Goal: Information Seeking & Learning: Learn about a topic

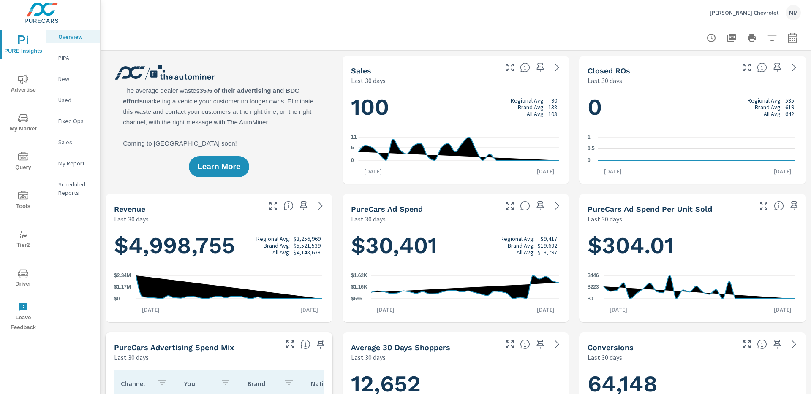
click at [25, 83] on icon "nav menu" at bounding box center [23, 79] width 10 height 10
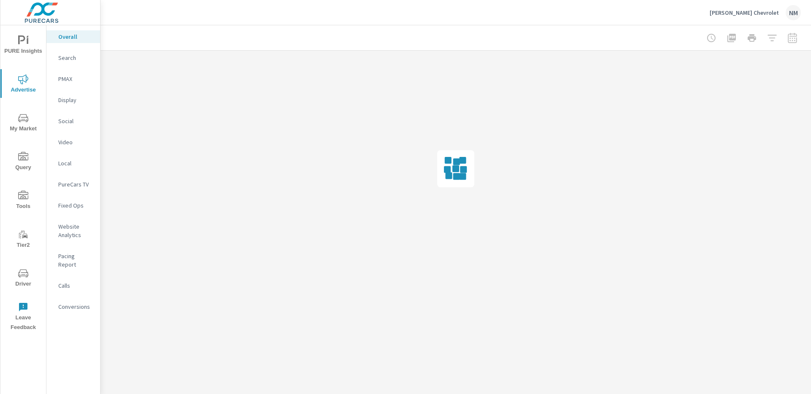
click at [26, 40] on icon "nav menu" at bounding box center [23, 40] width 10 height 10
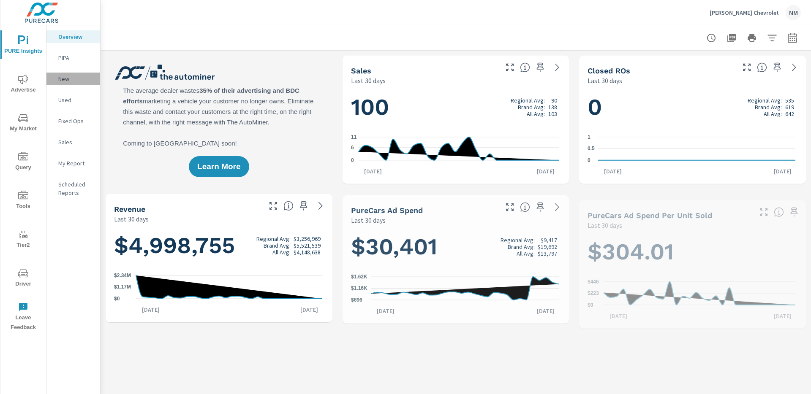
click at [71, 75] on p "New" at bounding box center [75, 79] width 35 height 8
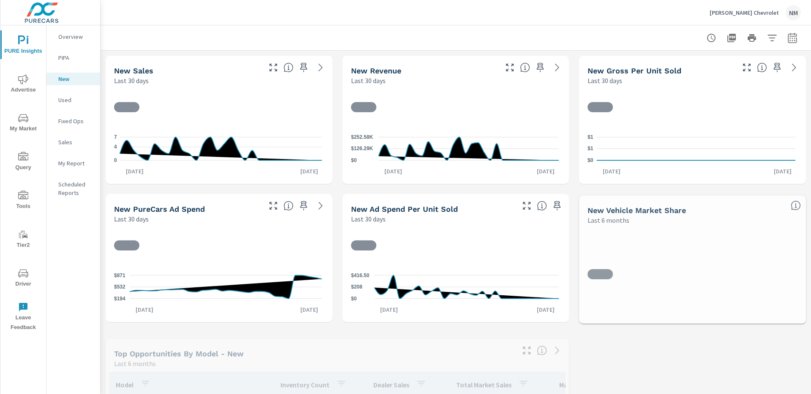
click at [790, 41] on icon "button" at bounding box center [792, 38] width 10 height 10
select select "Last 30 days"
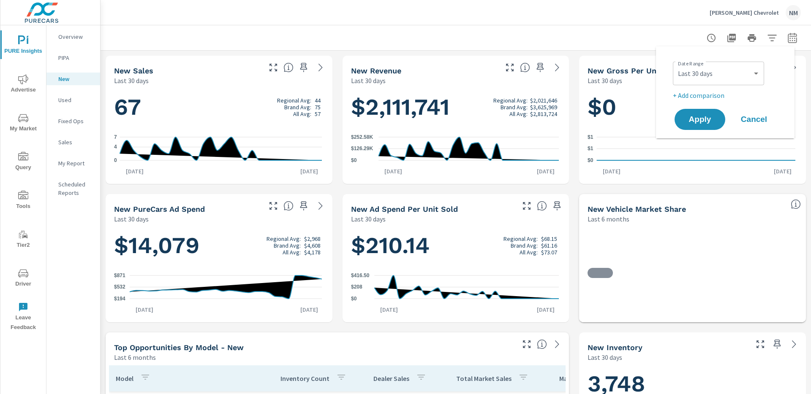
click at [702, 94] on p "+ Add comparison" at bounding box center [727, 95] width 108 height 10
select select "Previous period"
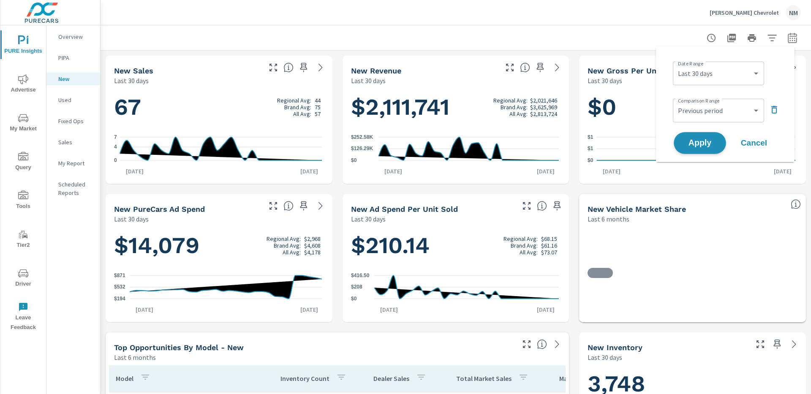
click at [705, 139] on span "Apply" at bounding box center [699, 143] width 35 height 8
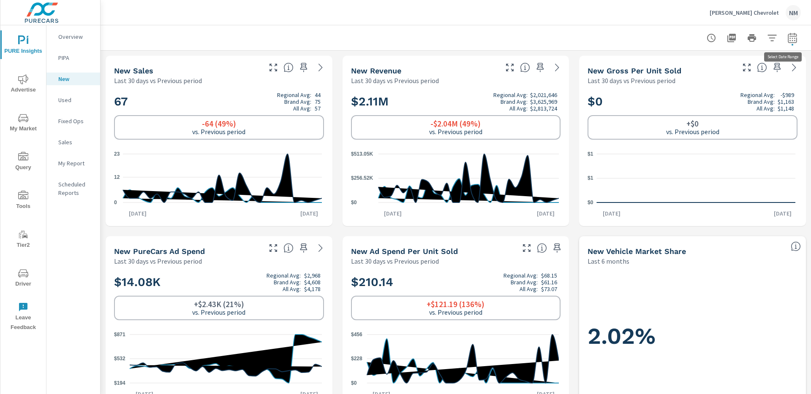
click at [790, 38] on icon "button" at bounding box center [792, 38] width 10 height 10
select select "Last 30 days"
select select "Previous period"
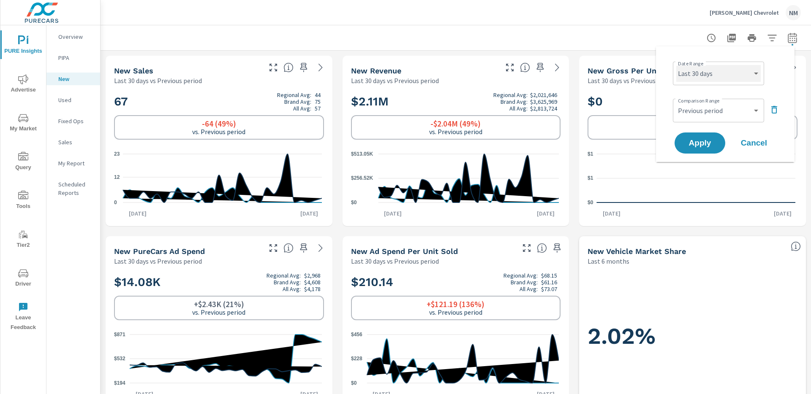
click at [728, 75] on select "Custom Yesterday Last week Last 7 days Last 14 days Last 30 days Last 45 days L…" at bounding box center [718, 73] width 84 height 17
click at [676, 65] on select "Custom Yesterday Last week Last 7 days Last 14 days Last 30 days Last 45 days L…" at bounding box center [718, 73] width 84 height 17
select select "Last month"
click at [720, 102] on select "Custom Previous period Previous month Previous year" at bounding box center [718, 110] width 84 height 17
click at [676, 102] on select "Custom Previous period Previous month Previous year" at bounding box center [718, 110] width 84 height 17
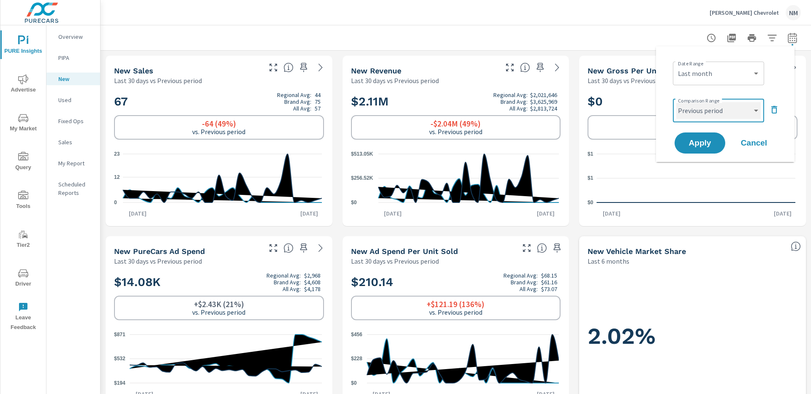
select select "Previous year"
click at [700, 146] on span "Apply" at bounding box center [699, 143] width 35 height 8
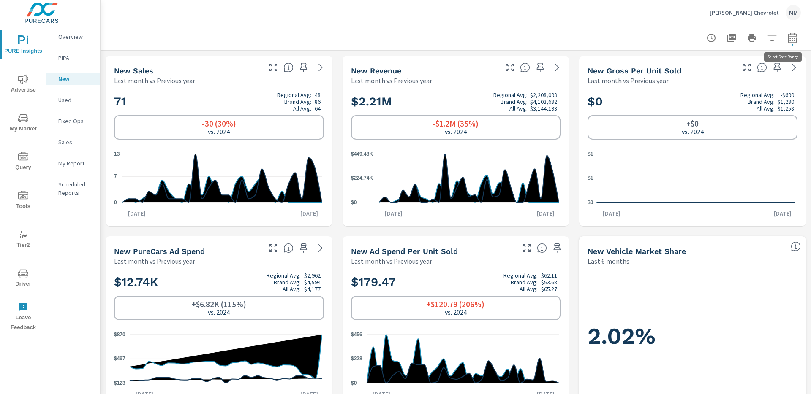
click at [789, 35] on icon "button" at bounding box center [792, 38] width 10 height 10
select select "Last month"
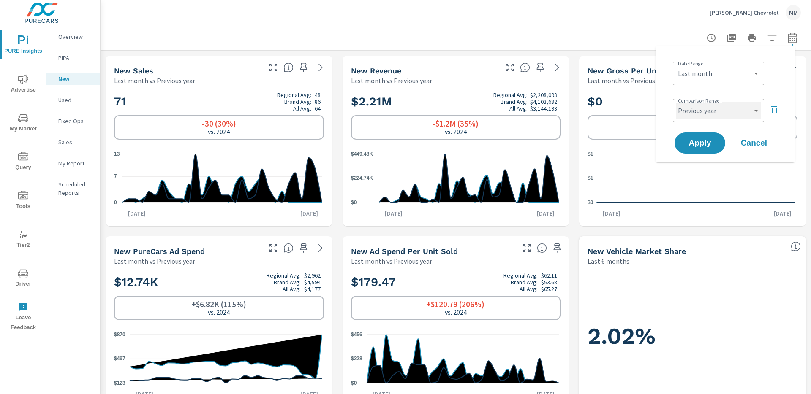
click at [711, 103] on select "Custom Previous period Previous month Previous year" at bounding box center [718, 110] width 84 height 17
click at [676, 102] on select "Custom Previous period Previous month Previous year" at bounding box center [718, 110] width 84 height 17
select select "Previous month"
click at [702, 144] on span "Apply" at bounding box center [699, 143] width 35 height 8
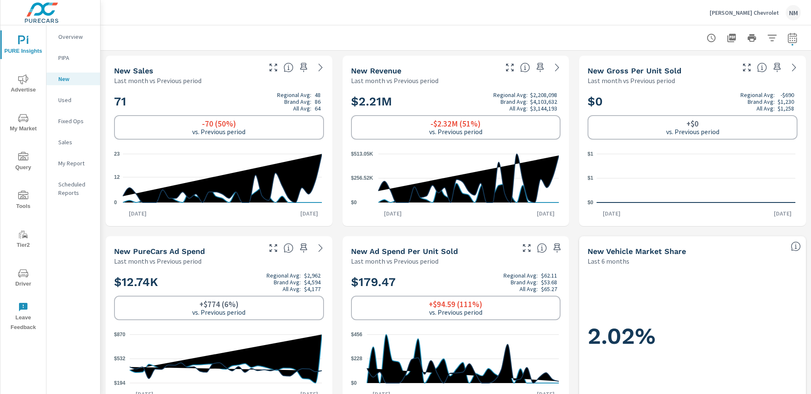
click at [789, 39] on icon "button" at bounding box center [792, 38] width 10 height 10
select select "Last month"
select select "Previous period"
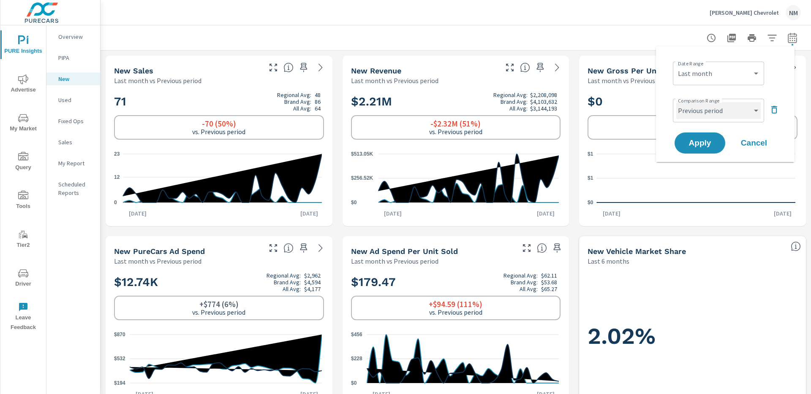
click at [707, 106] on select "Custom Previous period Previous month Previous year" at bounding box center [718, 110] width 84 height 17
click at [774, 108] on icon "button" at bounding box center [774, 110] width 6 height 8
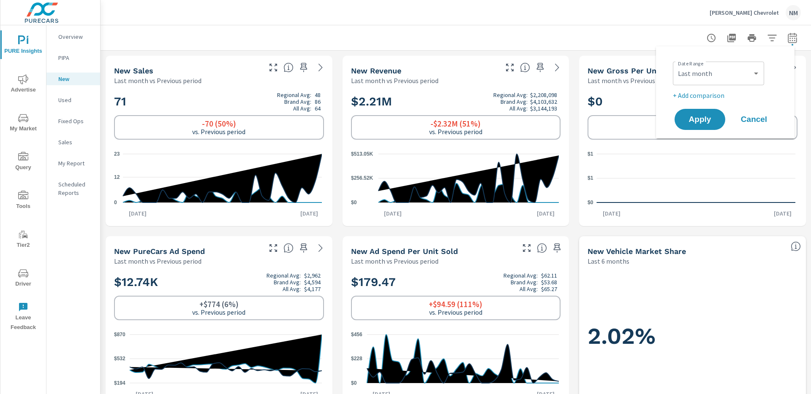
click at [745, 118] on span "Cancel" at bounding box center [754, 120] width 34 height 8
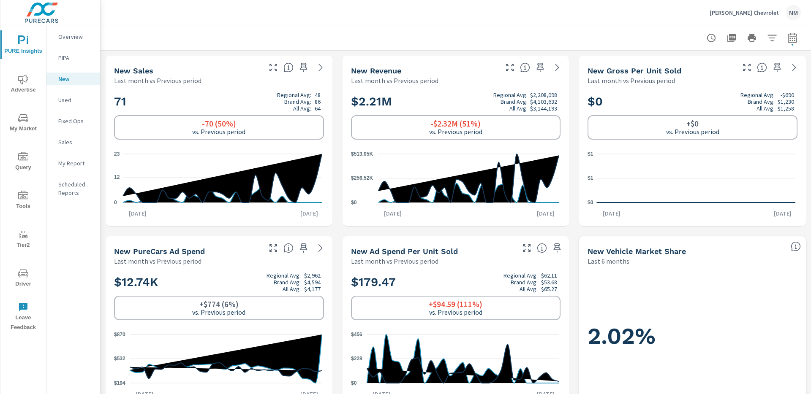
click at [24, 272] on icon "nav menu" at bounding box center [23, 274] width 10 height 10
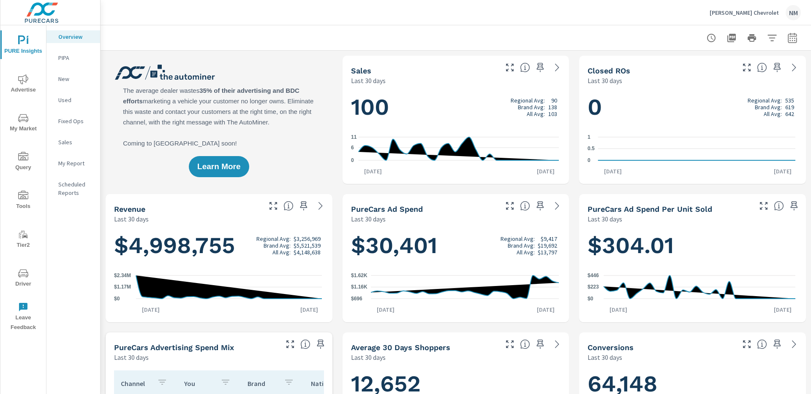
click at [24, 120] on icon "nav menu" at bounding box center [23, 118] width 10 height 10
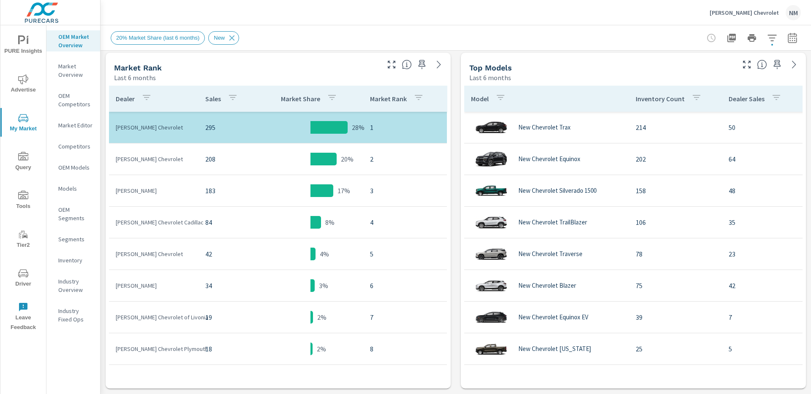
scroll to position [416, 0]
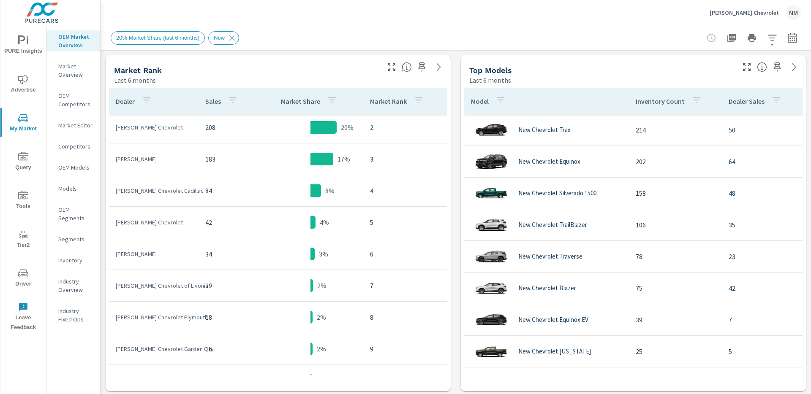
scroll to position [54, 0]
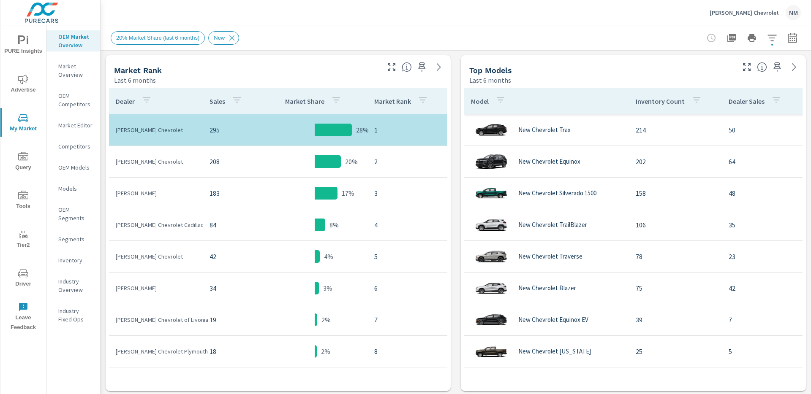
click at [214, 49] on div "20% Market Share (last 6 months) New" at bounding box center [456, 37] width 690 height 25
click at [767, 41] on icon "button" at bounding box center [772, 38] width 10 height 10
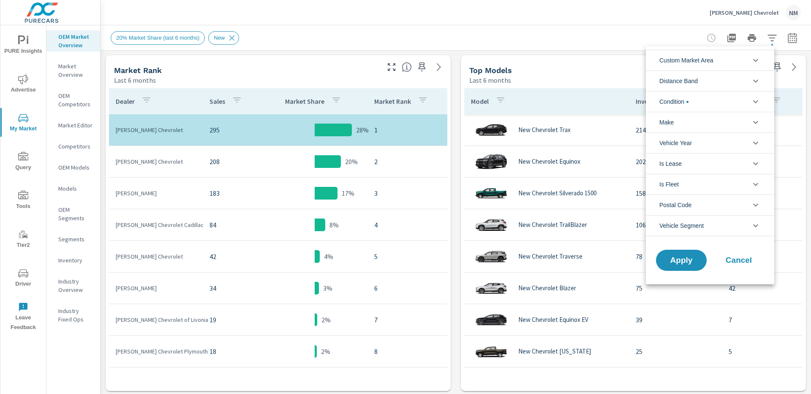
click at [741, 59] on li "Custom Market Area" at bounding box center [710, 60] width 128 height 21
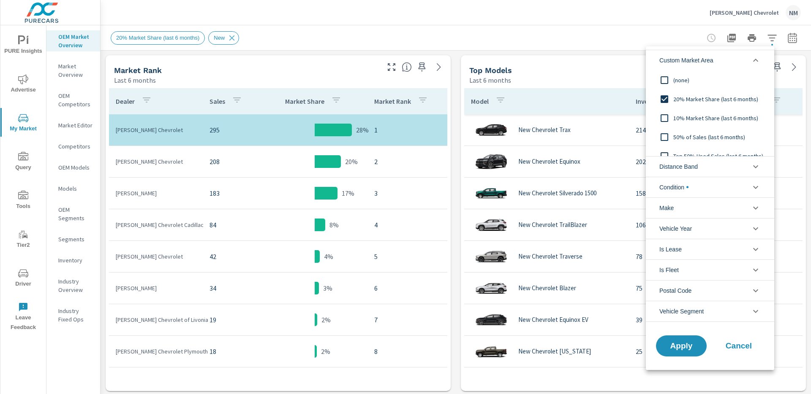
click at [61, 71] on div at bounding box center [405, 197] width 811 height 394
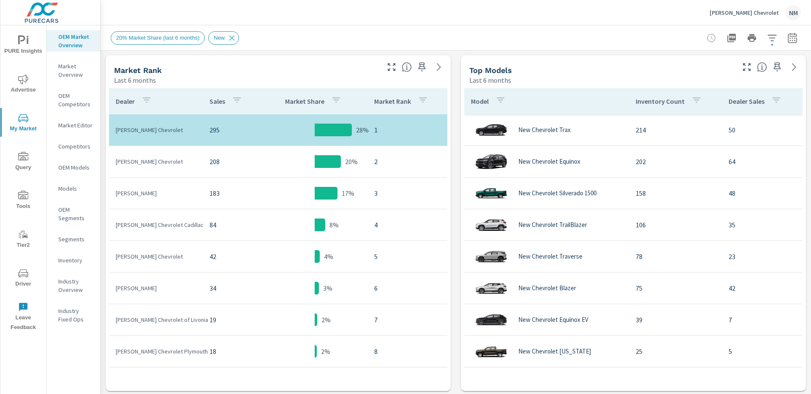
click at [68, 71] on div "Custom Market Area (none) 20% Market Share (last 6 months) 10% Market Share (la…" at bounding box center [405, 197] width 811 height 394
click at [75, 72] on p "Market Overview" at bounding box center [75, 70] width 35 height 17
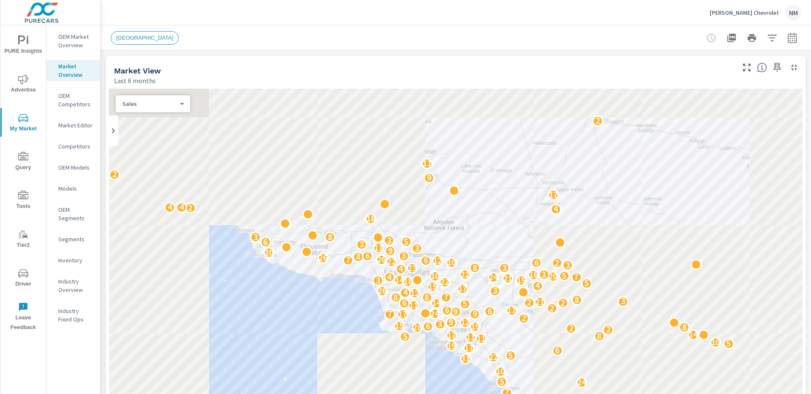
click at [77, 39] on p "OEM Market Overview" at bounding box center [75, 41] width 35 height 17
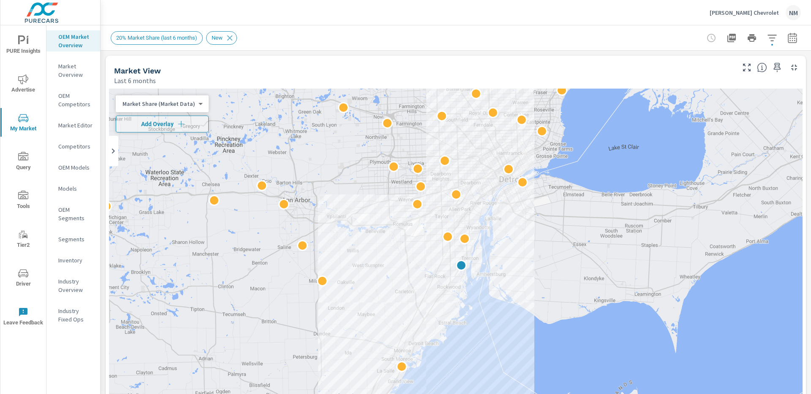
click at [77, 97] on p "OEM Competitors" at bounding box center [75, 100] width 35 height 17
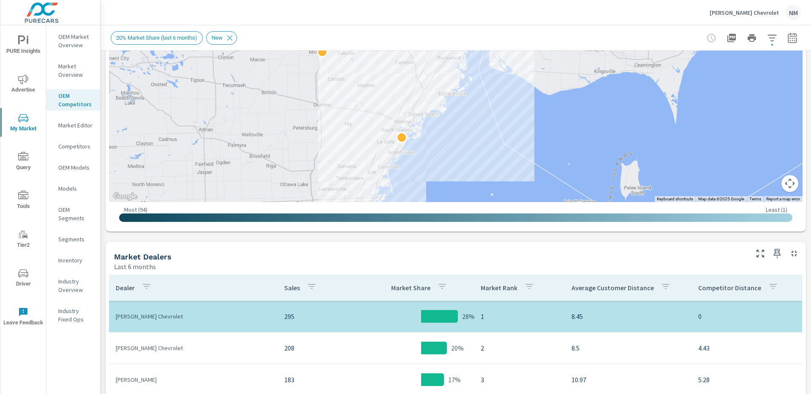
scroll to position [105, 0]
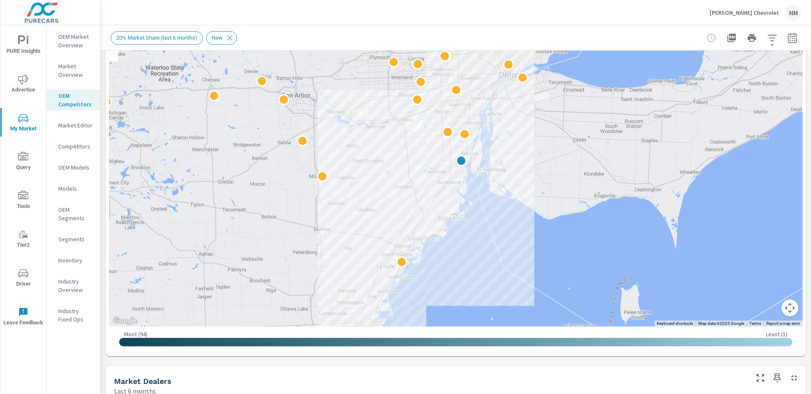
click at [68, 48] on p "OEM Market Overview" at bounding box center [75, 41] width 35 height 17
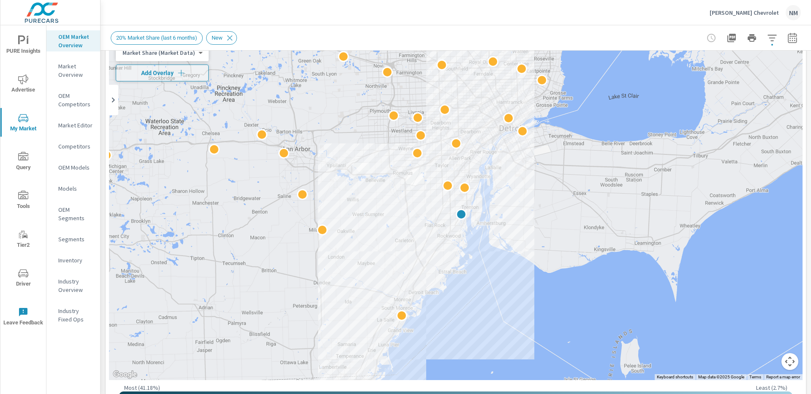
scroll to position [47, 0]
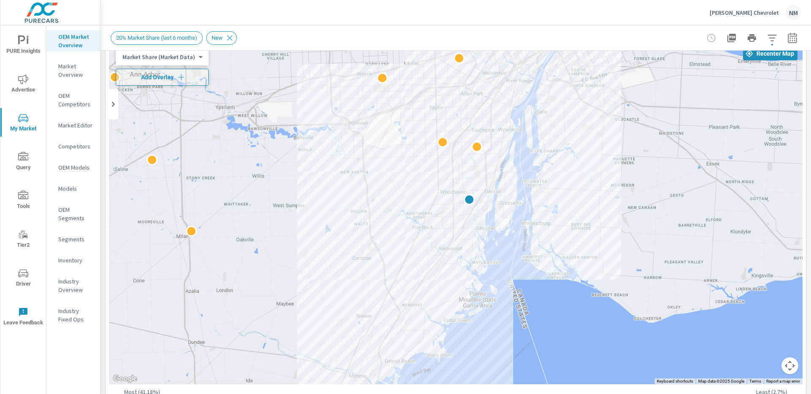
drag, startPoint x: 516, startPoint y: 184, endPoint x: 542, endPoint y: 136, distance: 55.2
click at [542, 136] on div at bounding box center [455, 213] width 693 height 343
click at [767, 41] on icon "button" at bounding box center [772, 38] width 10 height 10
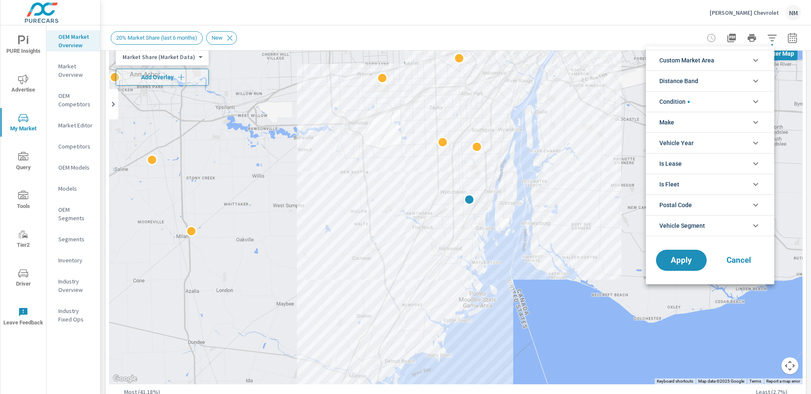
click at [739, 72] on li "Distance Band" at bounding box center [710, 81] width 128 height 21
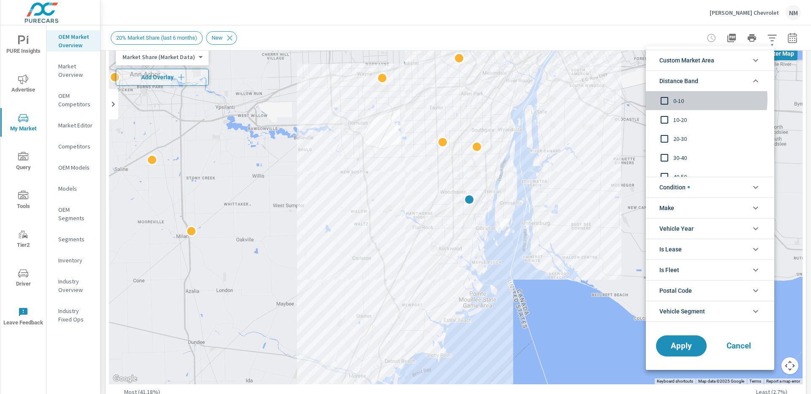
click at [679, 99] on span "0-10" at bounding box center [719, 101] width 92 height 10
click at [678, 119] on span "10-20" at bounding box center [719, 120] width 92 height 10
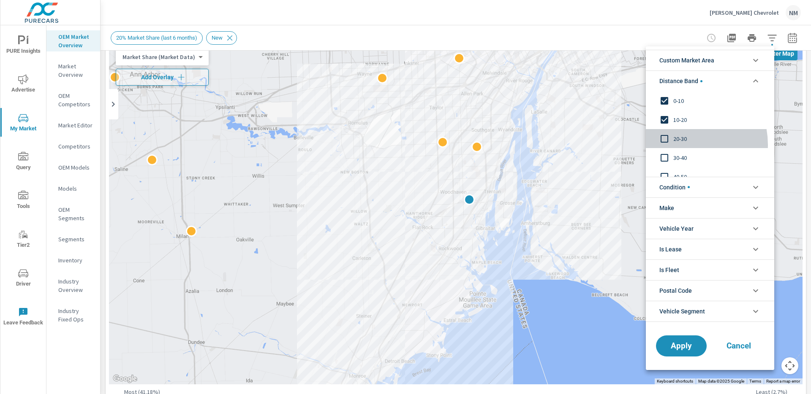
click at [678, 145] on div "20-30" at bounding box center [709, 138] width 127 height 19
click at [686, 347] on span "Apply" at bounding box center [681, 346] width 35 height 8
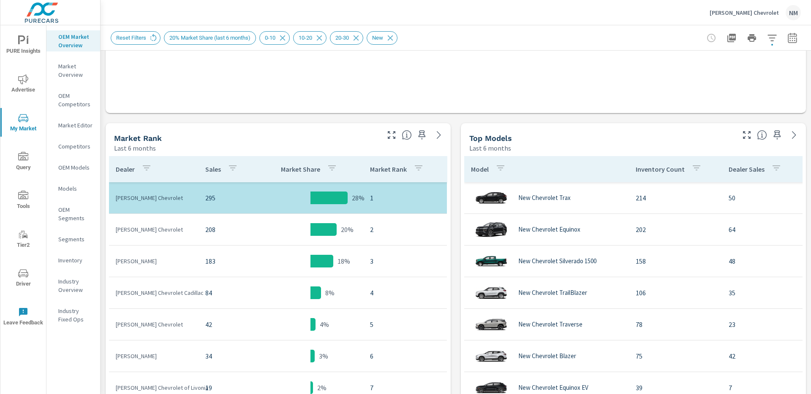
scroll to position [395, 0]
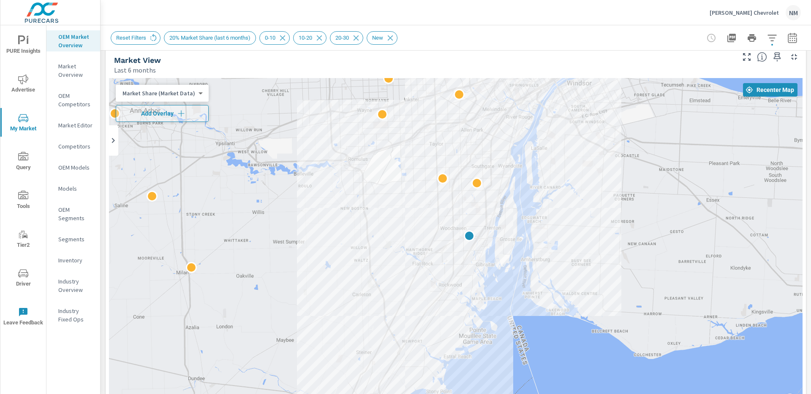
scroll to position [3, 0]
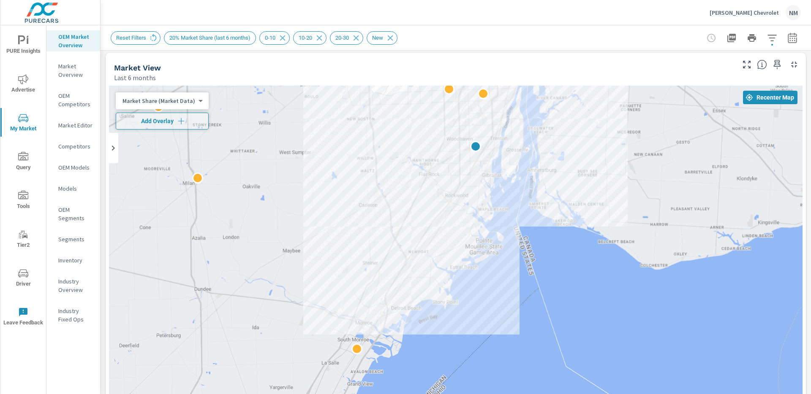
drag, startPoint x: 561, startPoint y: 241, endPoint x: 578, endPoint y: 140, distance: 102.7
click at [578, 140] on div at bounding box center [455, 257] width 693 height 343
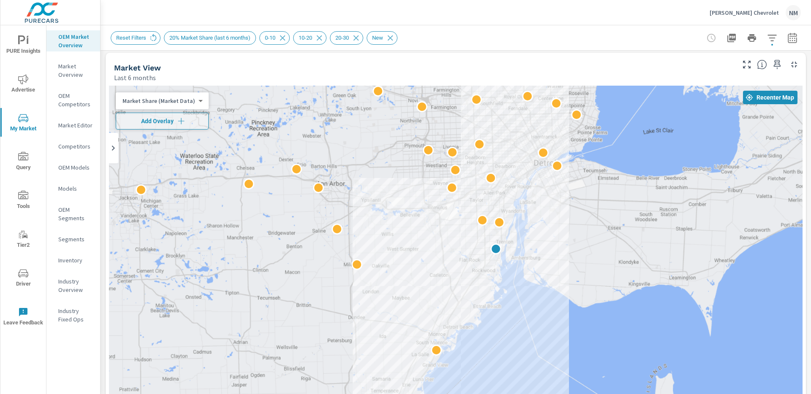
drag, startPoint x: 551, startPoint y: 169, endPoint x: 539, endPoint y: 252, distance: 83.9
click at [539, 252] on div at bounding box center [455, 257] width 693 height 343
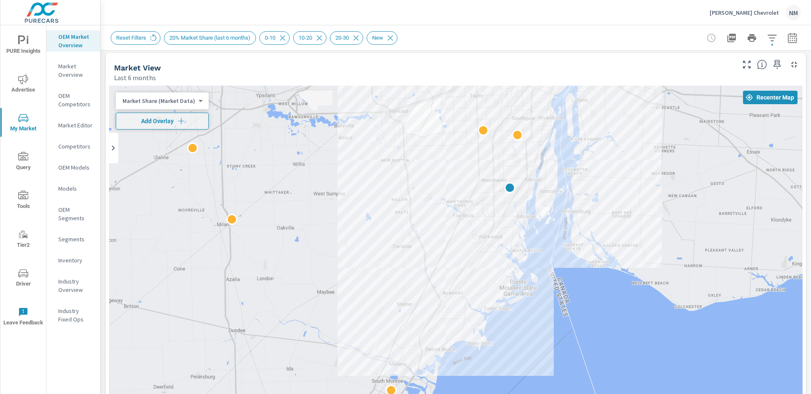
drag, startPoint x: 524, startPoint y: 236, endPoint x: 573, endPoint y: 161, distance: 89.7
click at [573, 161] on div at bounding box center [455, 257] width 693 height 343
